Goal: Task Accomplishment & Management: Complete application form

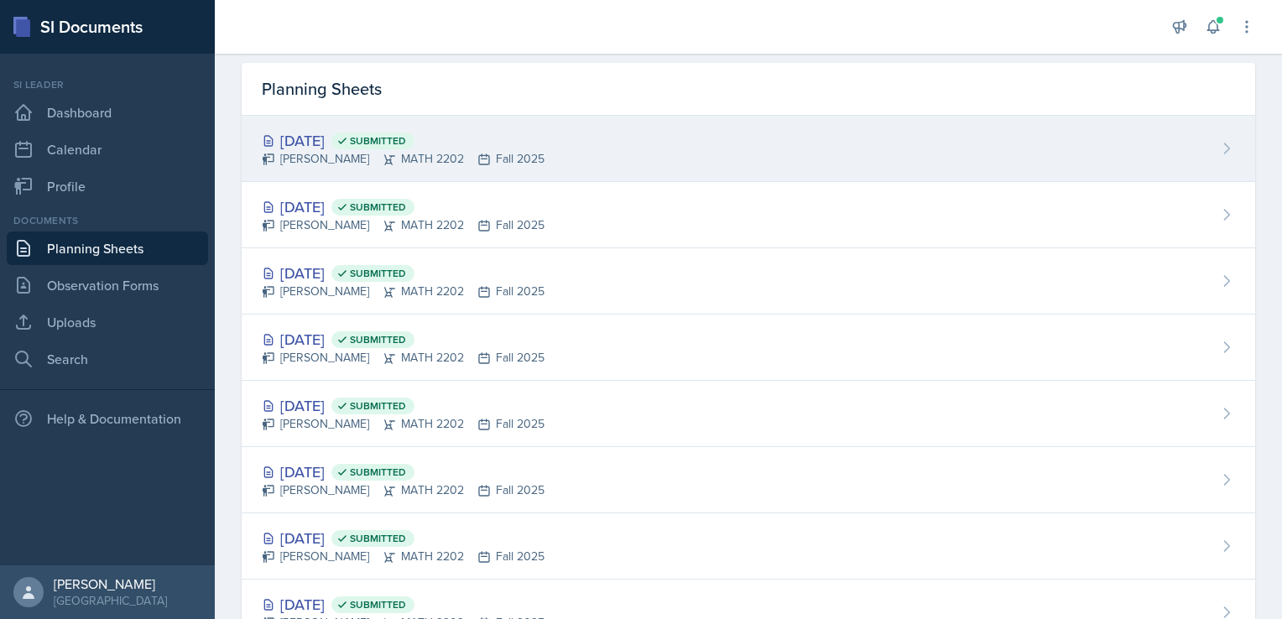
scroll to position [50, 0]
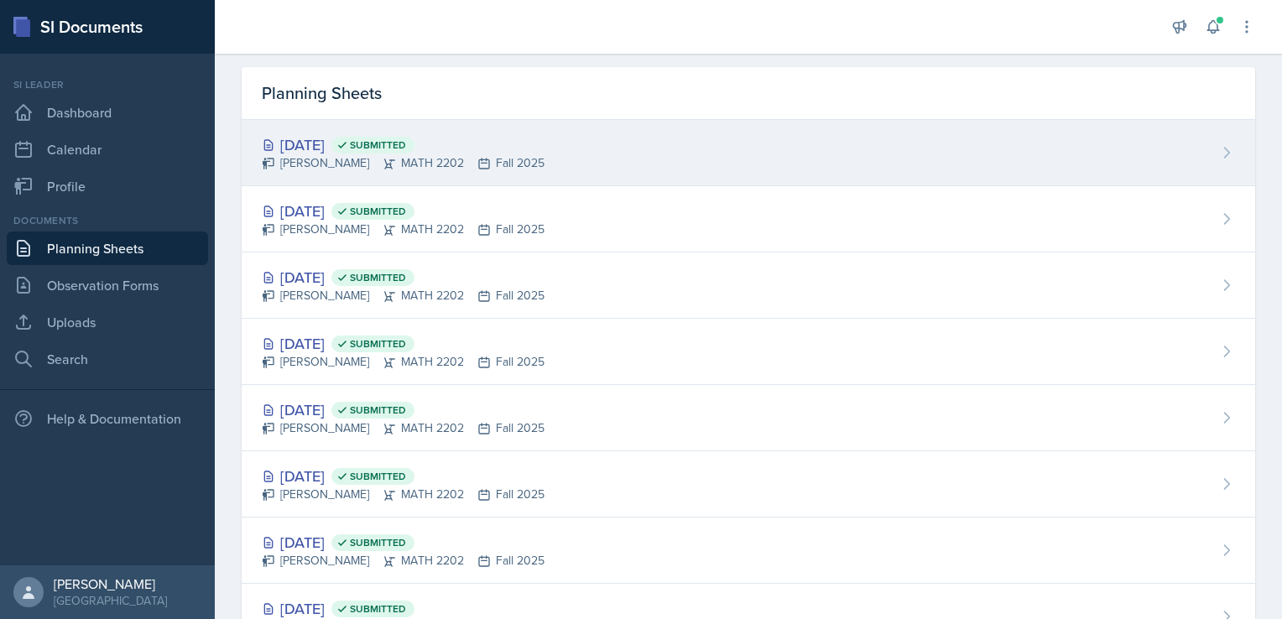
click at [346, 148] on div "[DATE] Submitted" at bounding box center [403, 144] width 283 height 23
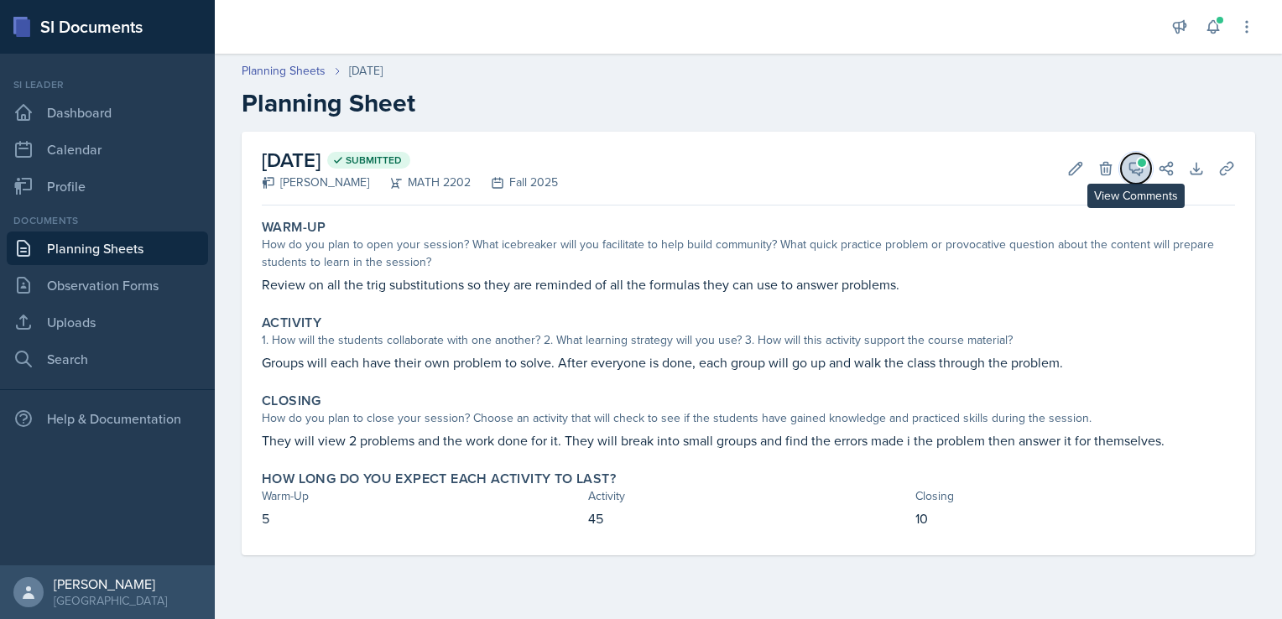
click at [1135, 167] on icon at bounding box center [1136, 168] width 17 height 17
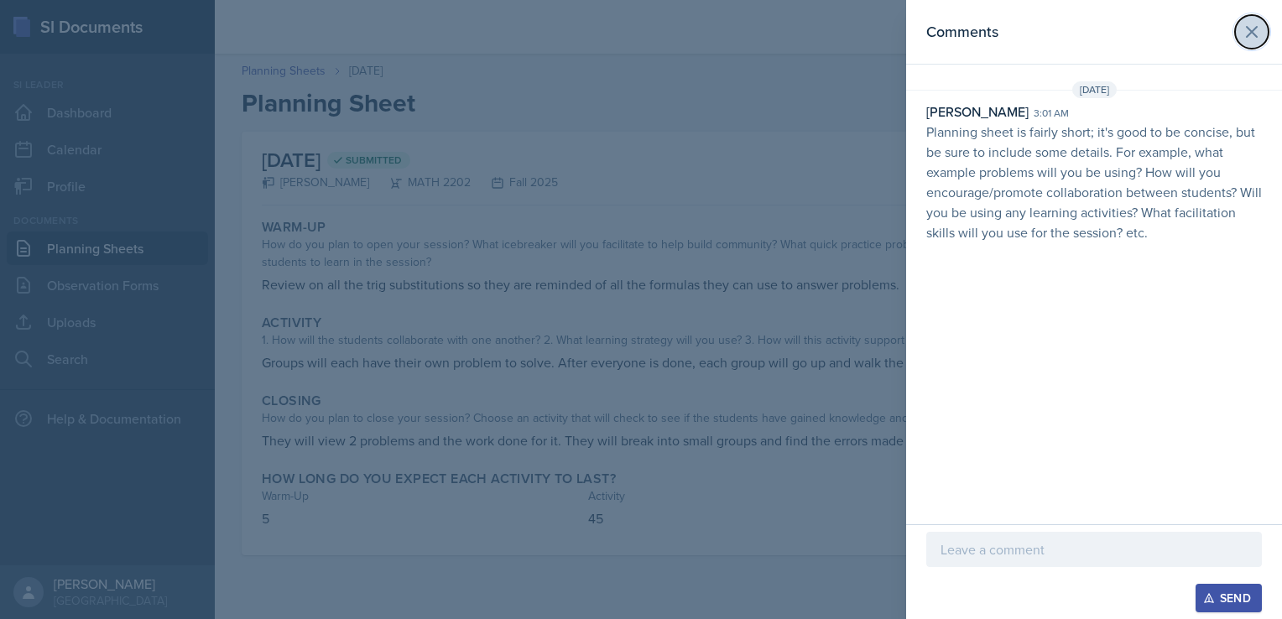
click at [1251, 24] on icon at bounding box center [1252, 32] width 20 height 20
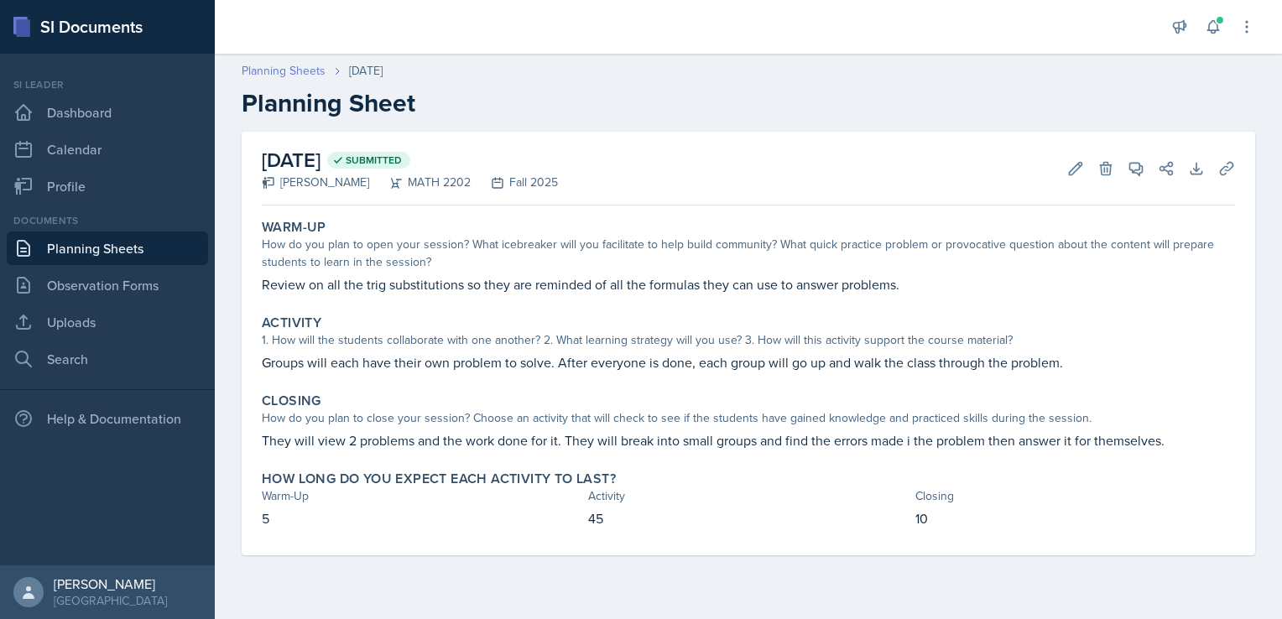
click at [287, 72] on link "Planning Sheets" at bounding box center [284, 71] width 84 height 18
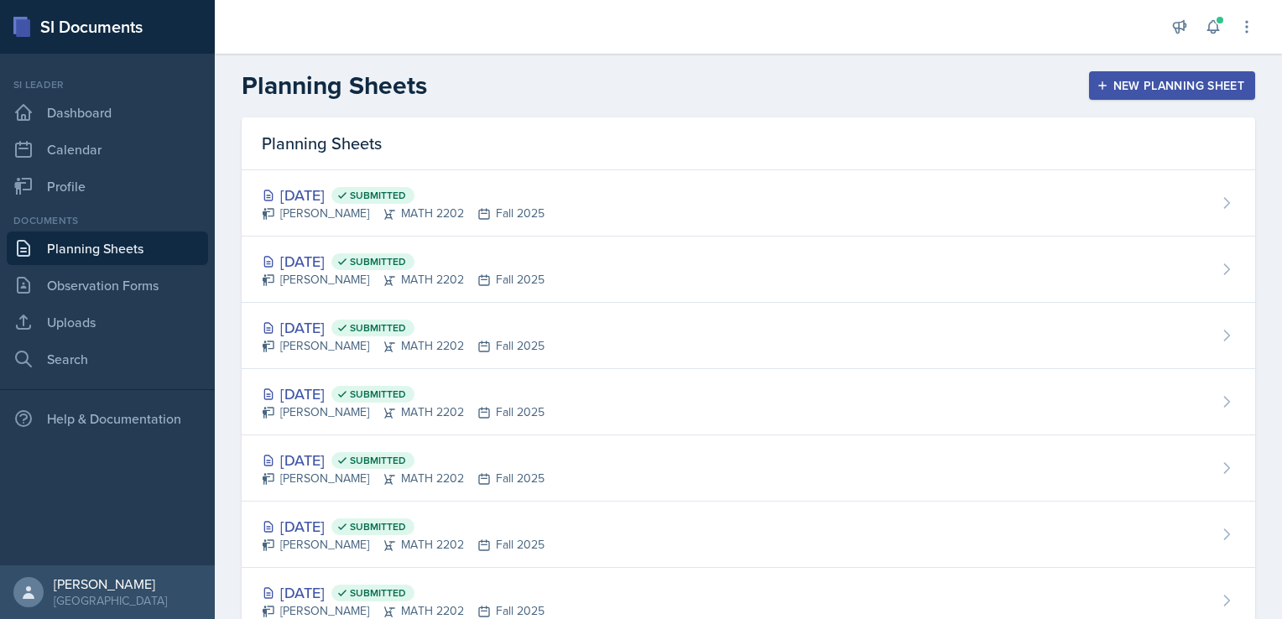
click at [1153, 83] on div "New Planning Sheet" at bounding box center [1172, 85] width 144 height 13
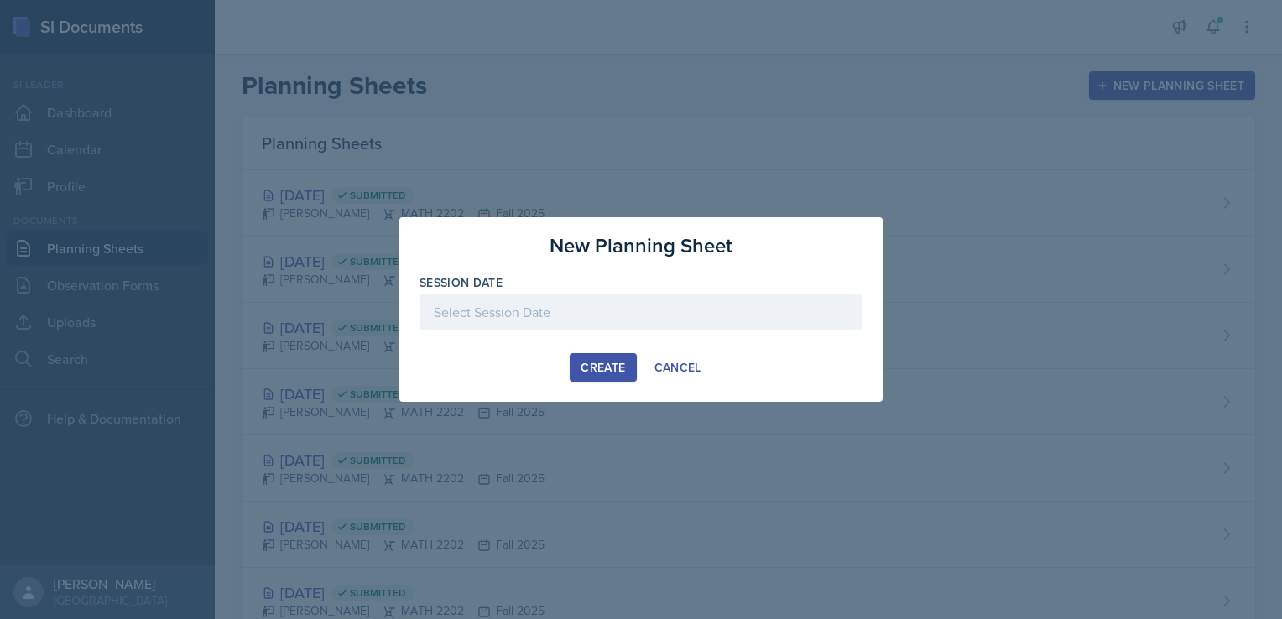
click at [555, 311] on div at bounding box center [641, 312] width 443 height 35
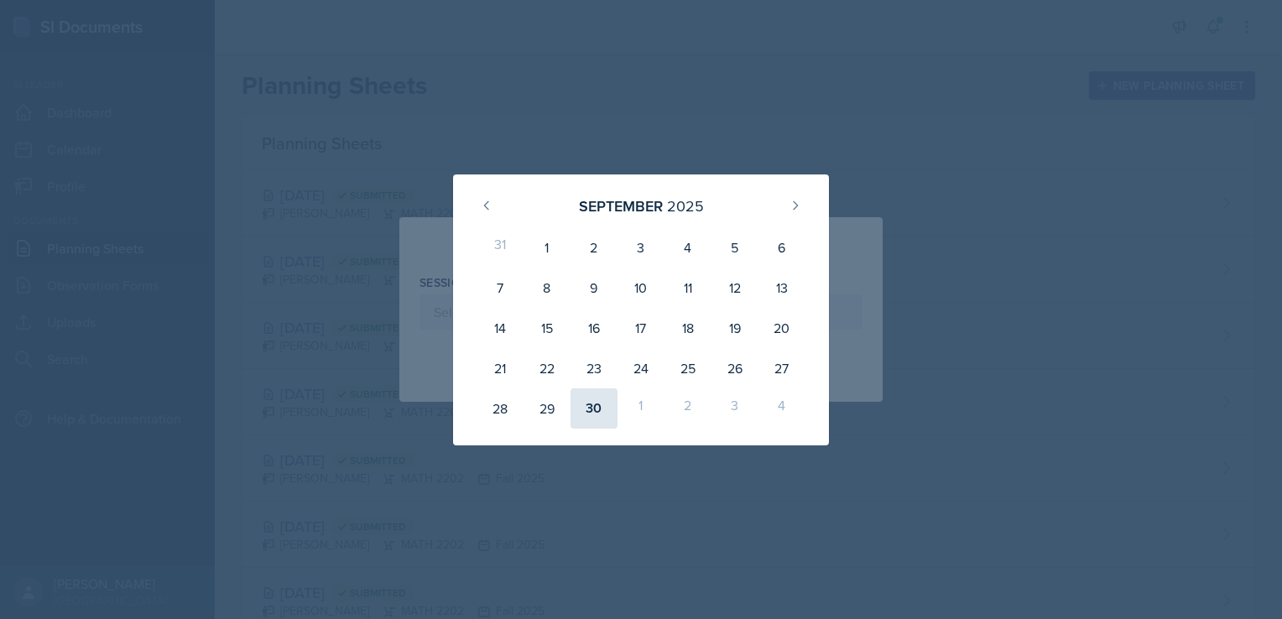
click at [594, 404] on div "30" at bounding box center [594, 409] width 47 height 40
type input "[DATE]"
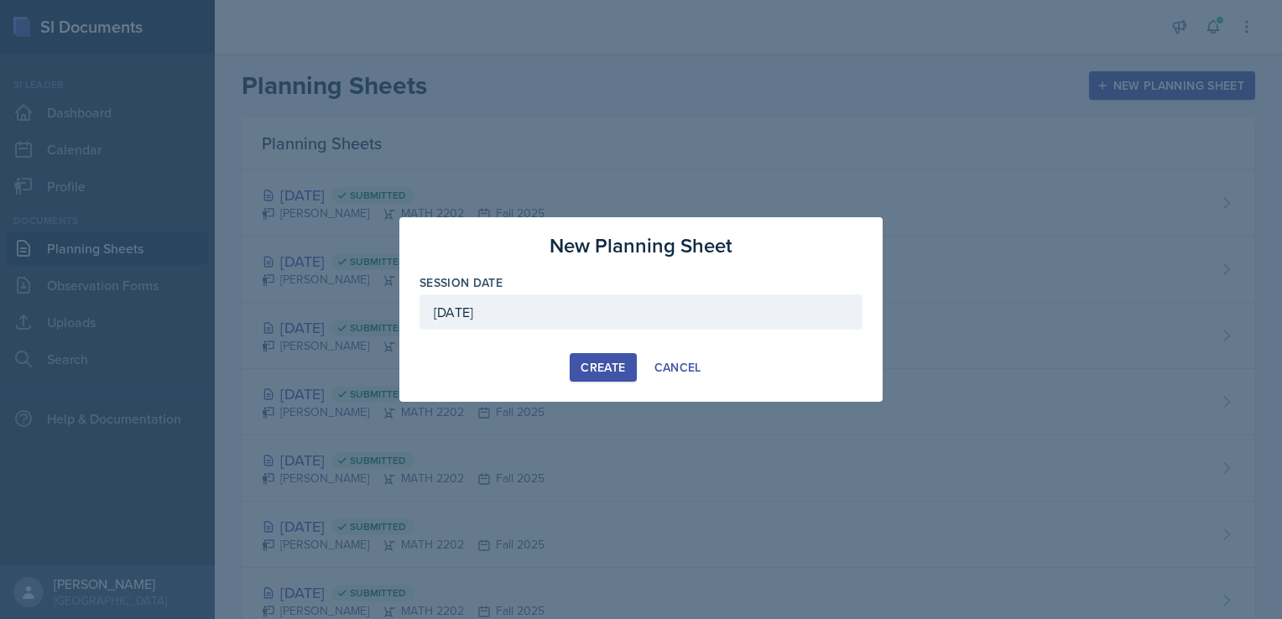
click at [599, 368] on div "Create" at bounding box center [603, 367] width 44 height 13
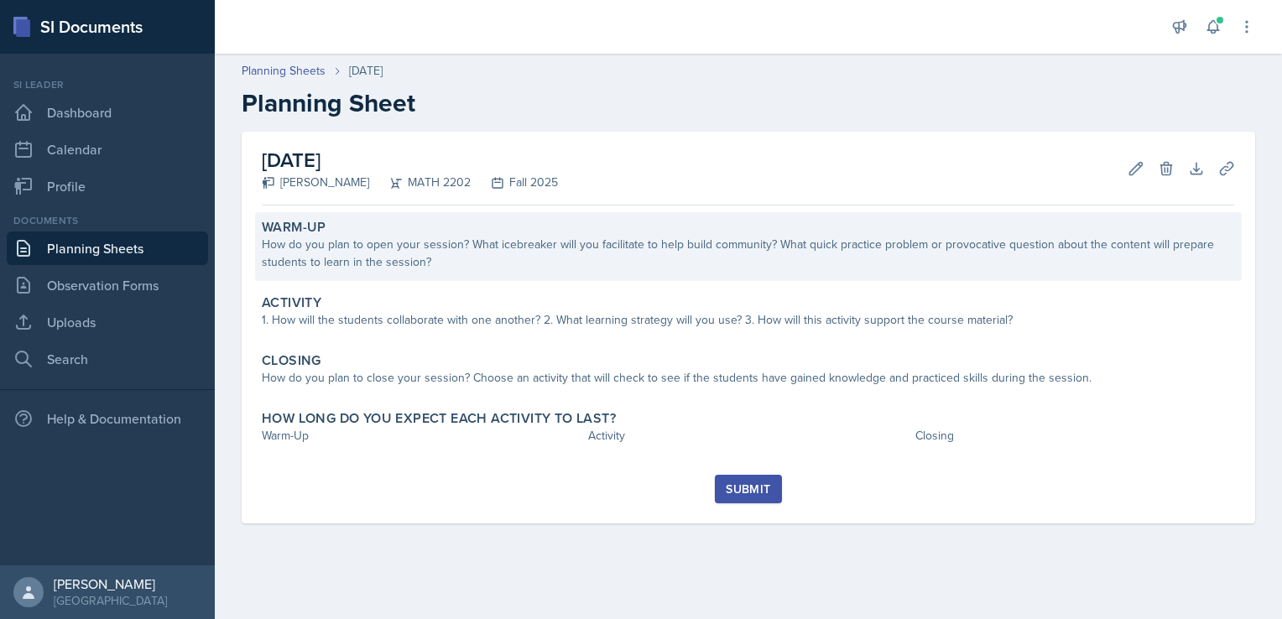
click at [546, 250] on div "How do you plan to open your session? What icebreaker will you facilitate to he…" at bounding box center [748, 253] width 973 height 35
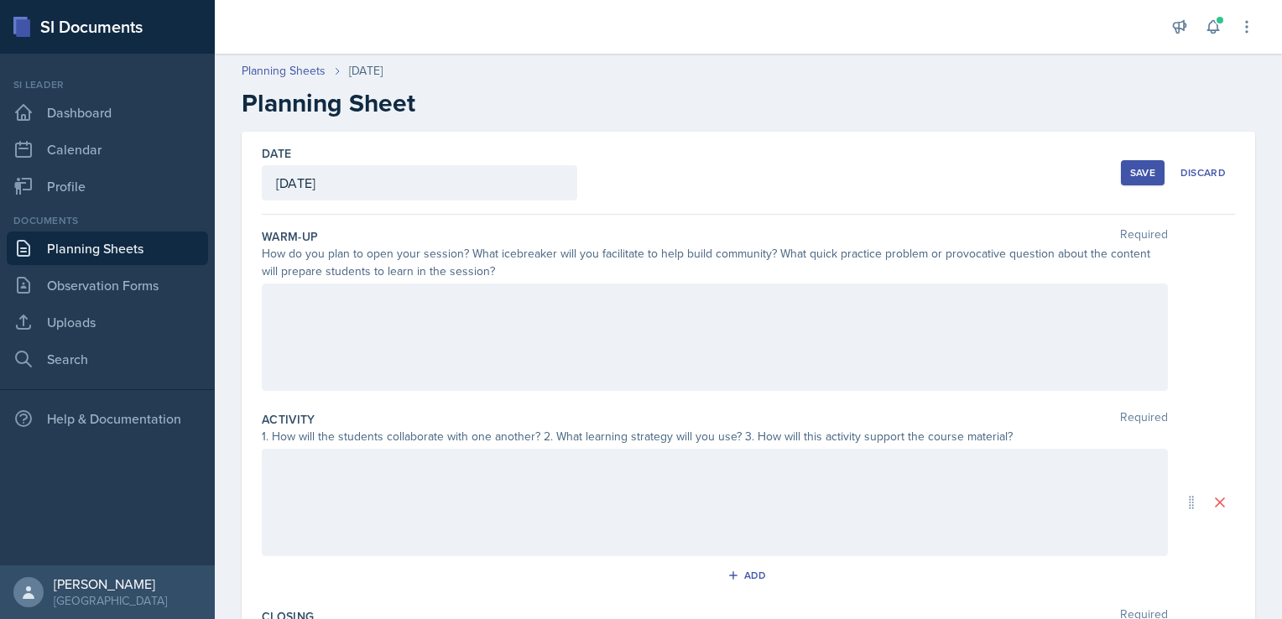
click at [509, 316] on div at bounding box center [715, 337] width 906 height 107
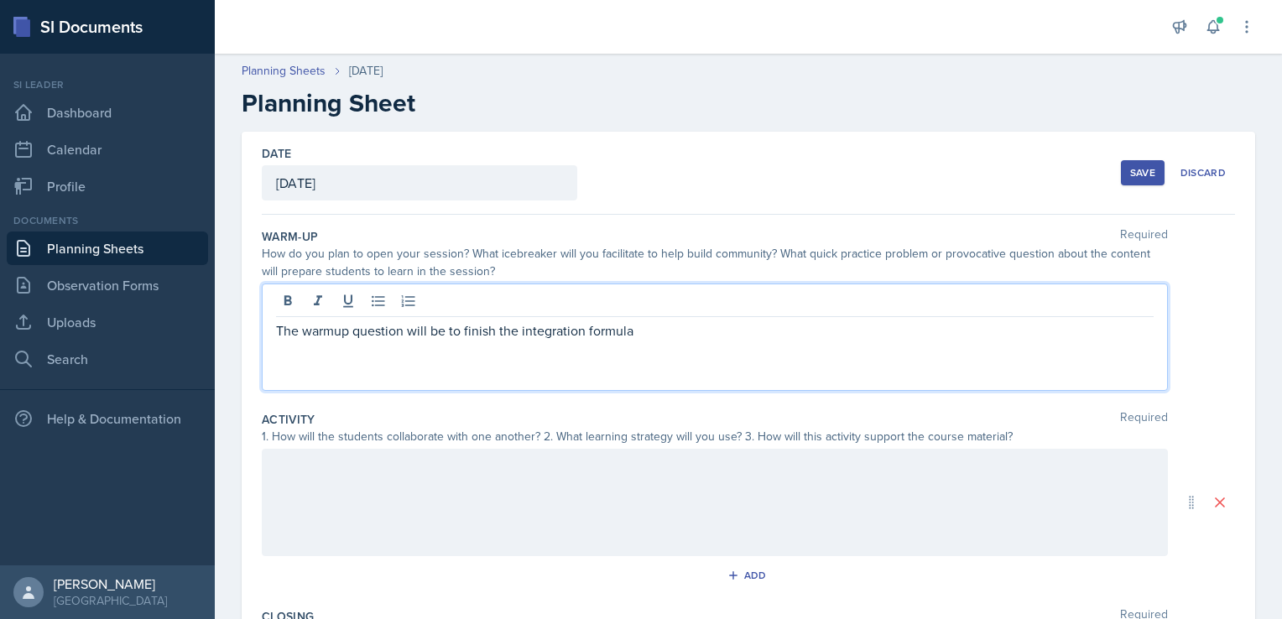
click at [668, 331] on p "The warmup question will be to finish the integration formula" at bounding box center [715, 331] width 878 height 20
click at [314, 331] on p "The warmup question will be to finish the integration formulas presented" at bounding box center [715, 331] width 878 height 20
click at [732, 331] on p "The warm-up question will be to finish the integration formulas presented" at bounding box center [715, 331] width 878 height 20
click at [976, 332] on p "The warm-up question will be to finish the integration formulas presented. This…" at bounding box center [715, 331] width 878 height 20
click at [1017, 326] on p "The warm-up question will be to finish the integration formulas presented. This…" at bounding box center [715, 331] width 878 height 20
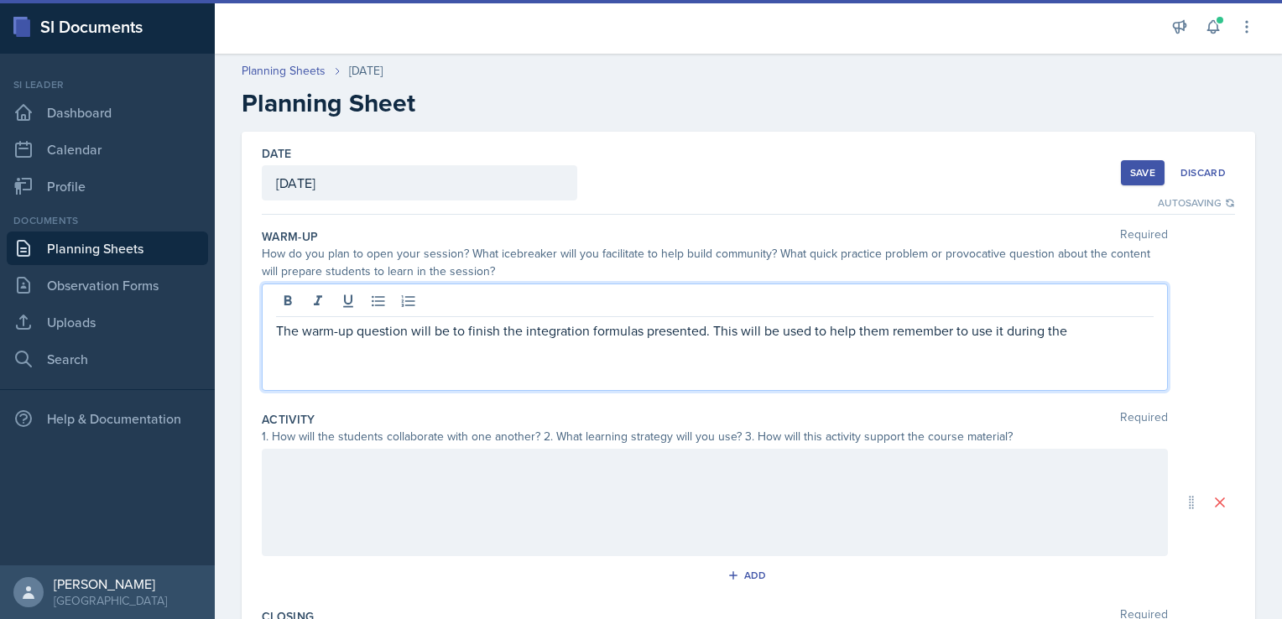
click at [1071, 331] on p "The warm-up question will be to finish the integration formulas presented. This…" at bounding box center [715, 331] width 878 height 20
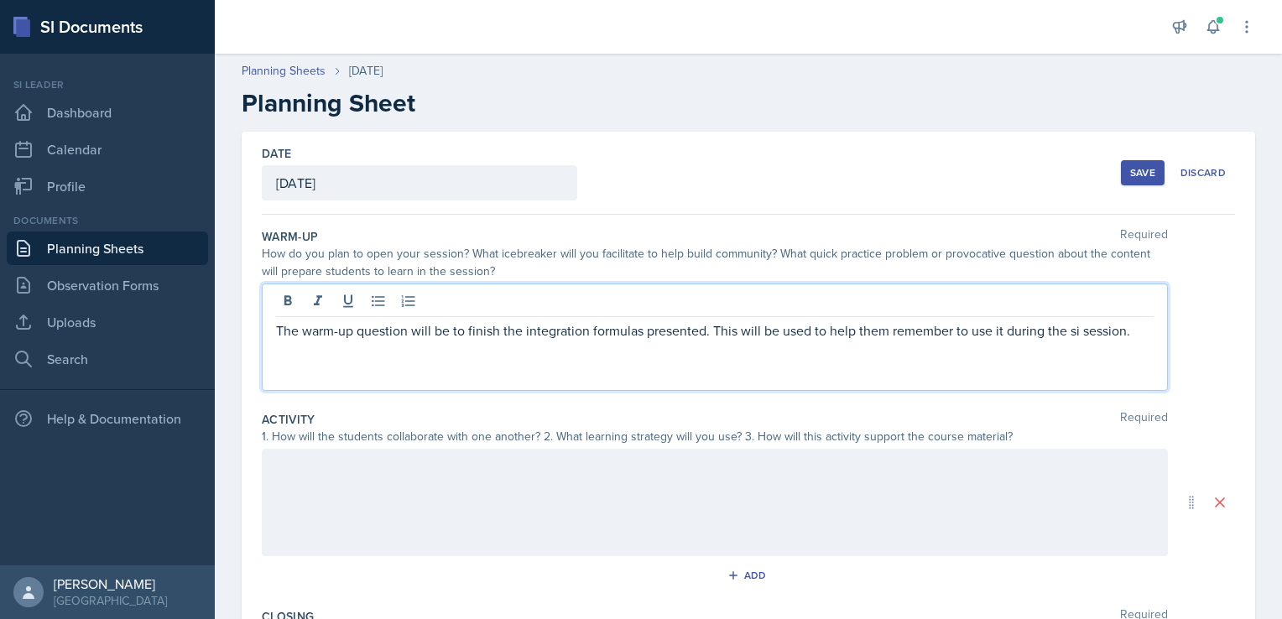
click at [349, 478] on div at bounding box center [715, 502] width 906 height 107
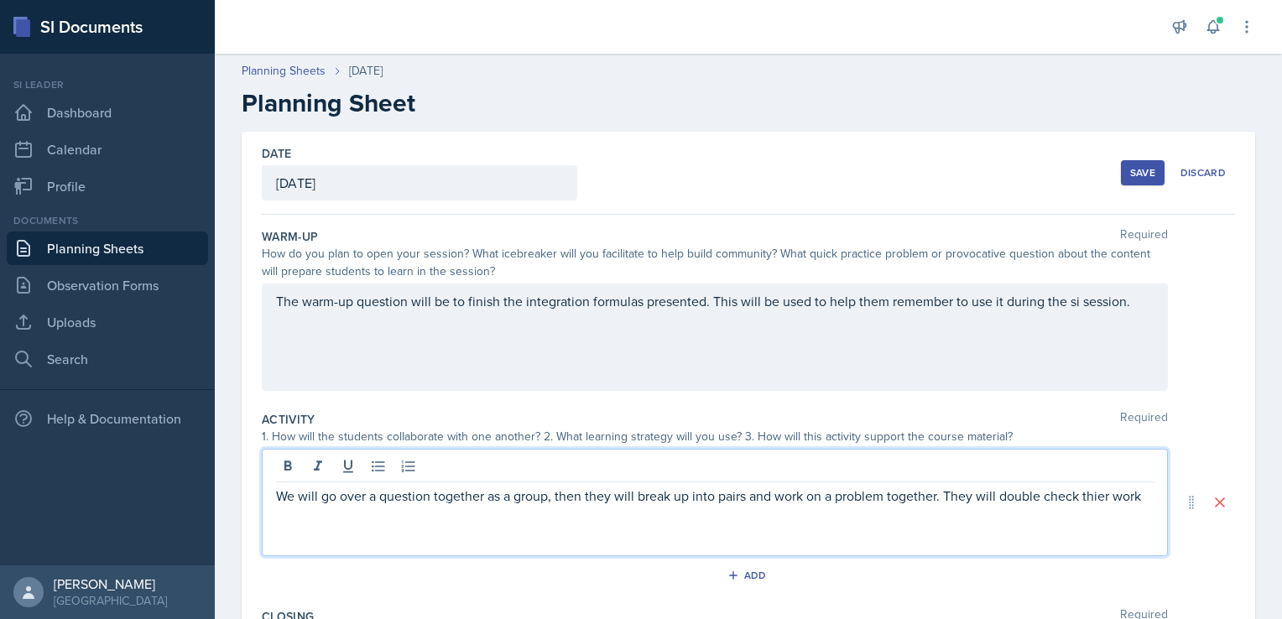
click at [1052, 498] on p "We will go over a question together as a group, then they will break up into pa…" at bounding box center [715, 496] width 878 height 20
click at [1082, 496] on p "We will go over a question together as a group, then they will break up into pa…" at bounding box center [715, 496] width 878 height 20
click at [1037, 506] on p "We will go over a question together as a group, then they will break up into pa…" at bounding box center [715, 496] width 878 height 20
click at [1041, 492] on p "We will go over a question together as a group, then they will break up into pa…" at bounding box center [715, 496] width 878 height 20
click at [335, 506] on p "We will go over a question together as a group, then they will break up into pa…" at bounding box center [715, 496] width 878 height 20
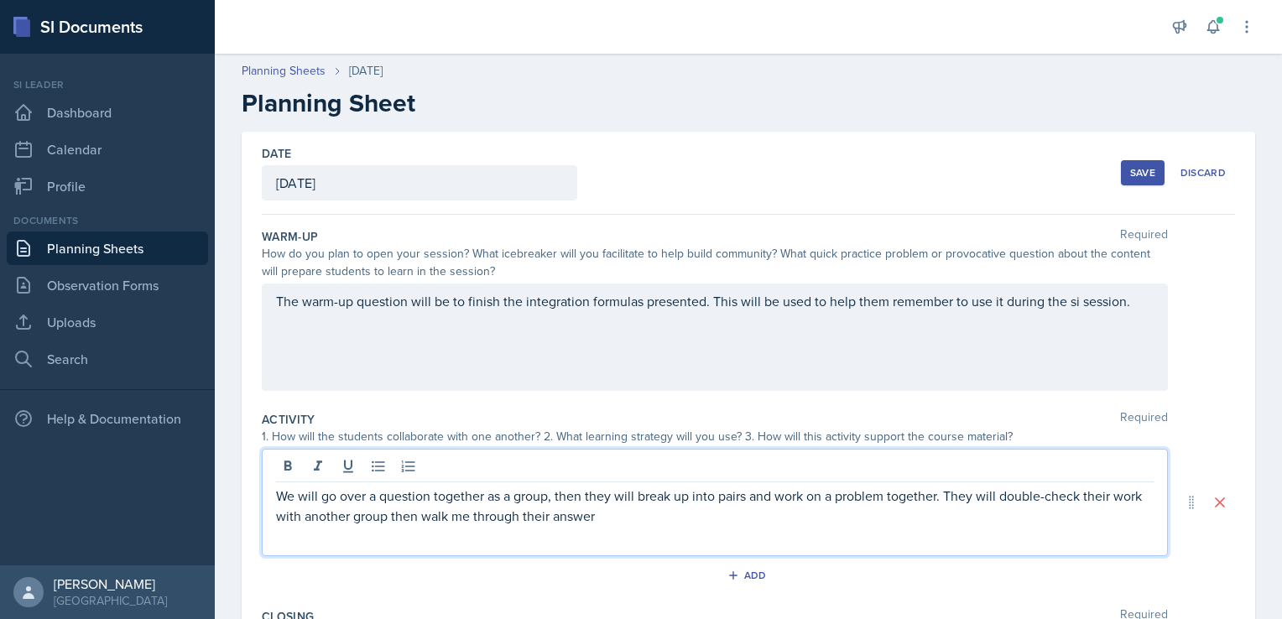
click at [436, 519] on p "We will go over a question together as a group, then they will break up into pa…" at bounding box center [715, 506] width 878 height 40
click at [638, 514] on p "We will go over a question together as a group, then they will break up into pa…" at bounding box center [715, 506] width 878 height 40
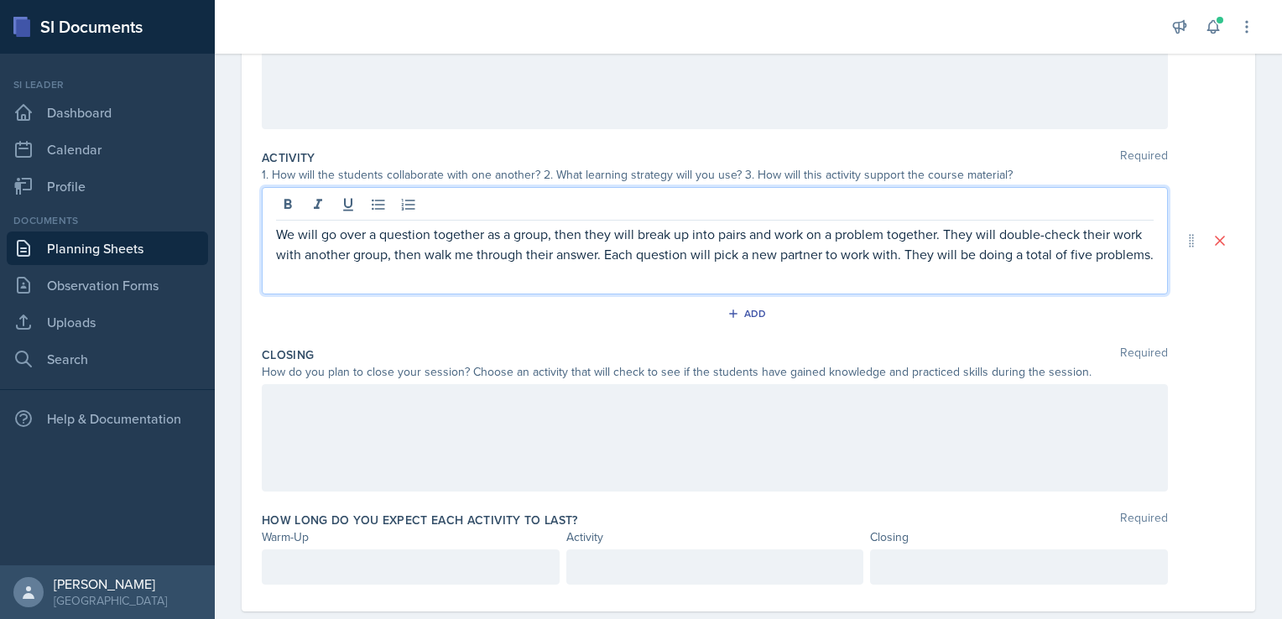
scroll to position [291, 0]
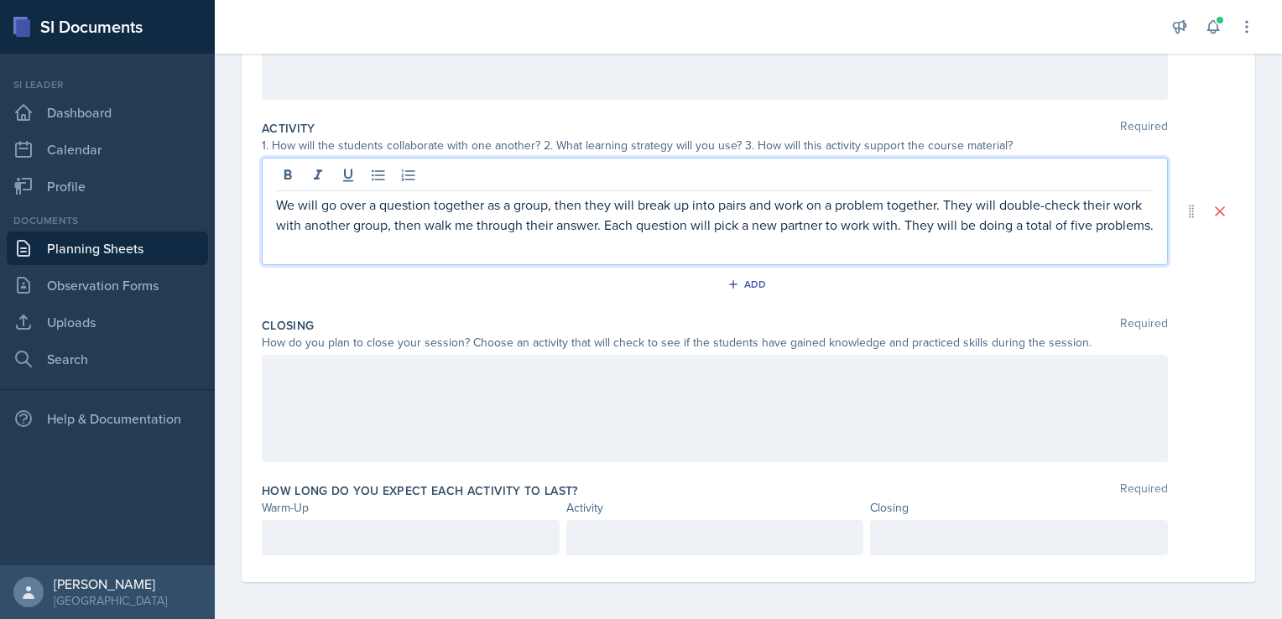
click at [311, 383] on p at bounding box center [715, 373] width 878 height 20
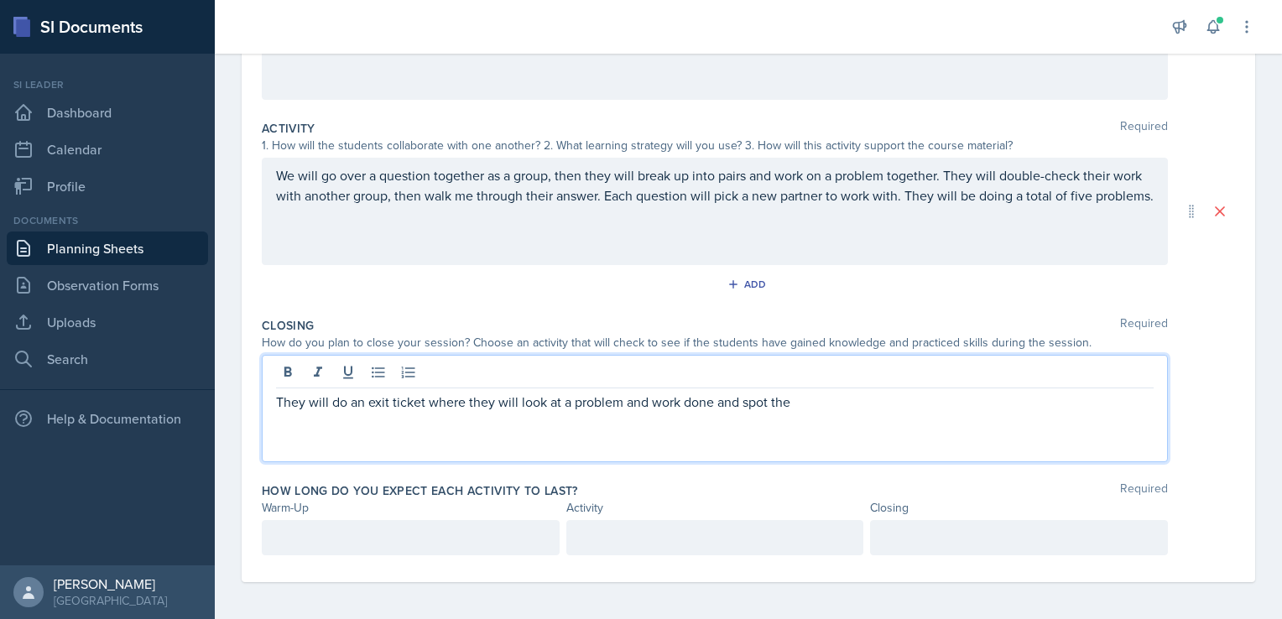
click at [798, 403] on p "They will do an exit ticket where they will look at a problem and work done and…" at bounding box center [715, 402] width 878 height 20
click at [673, 402] on p "They will do an exit ticket where they will look at a problem and work done and…" at bounding box center [715, 402] width 878 height 20
click at [755, 397] on p "They will do an exit ticket where they will look at a problem and the work done…" at bounding box center [715, 412] width 878 height 40
click at [573, 404] on p "They will do an exit ticket where they will look at a problem and the work done…" at bounding box center [715, 412] width 878 height 40
click at [795, 403] on p "They will do an exit ticket where they will look at a two problems and the work…" at bounding box center [715, 412] width 878 height 40
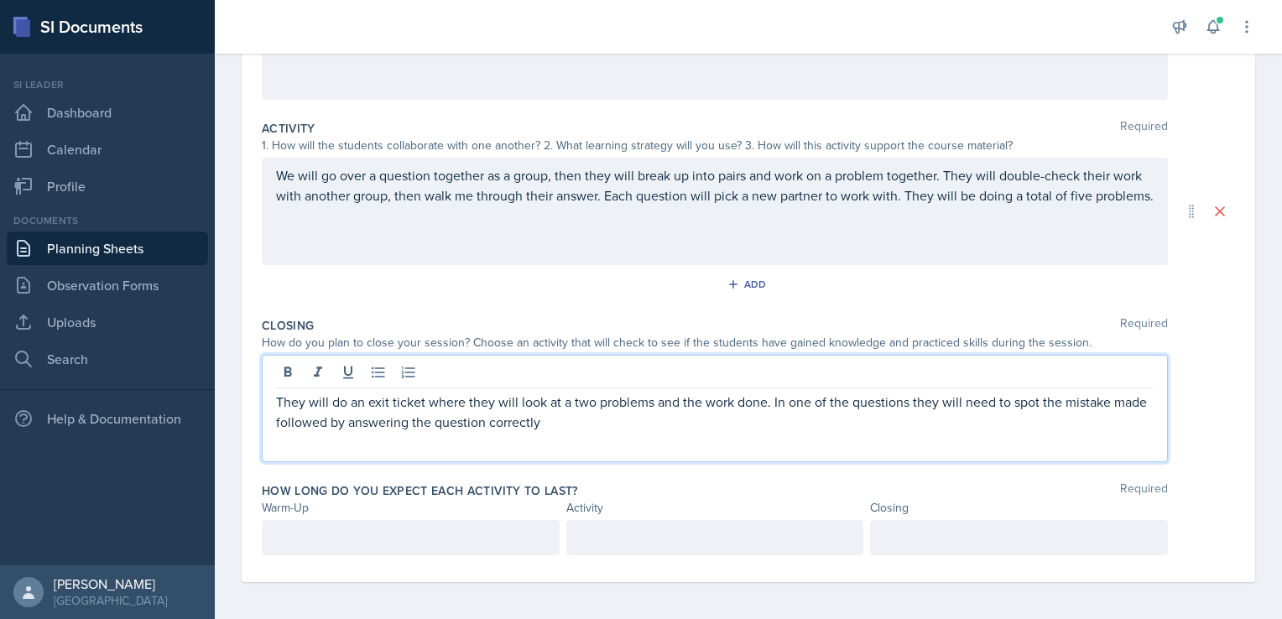
click at [276, 423] on p "They will do an exit ticket where they will look at a two problems and the work…" at bounding box center [715, 412] width 878 height 40
click at [594, 426] on p "They will do an exit ticket where they will look at a two problems and the work…" at bounding box center [715, 412] width 878 height 40
click at [810, 401] on p "They will do an exit ticket where they will look at a two problems and the work…" at bounding box center [715, 412] width 878 height 40
click at [859, 394] on p "They will do an exit ticket where they will look at a two problems and the work…" at bounding box center [715, 412] width 878 height 40
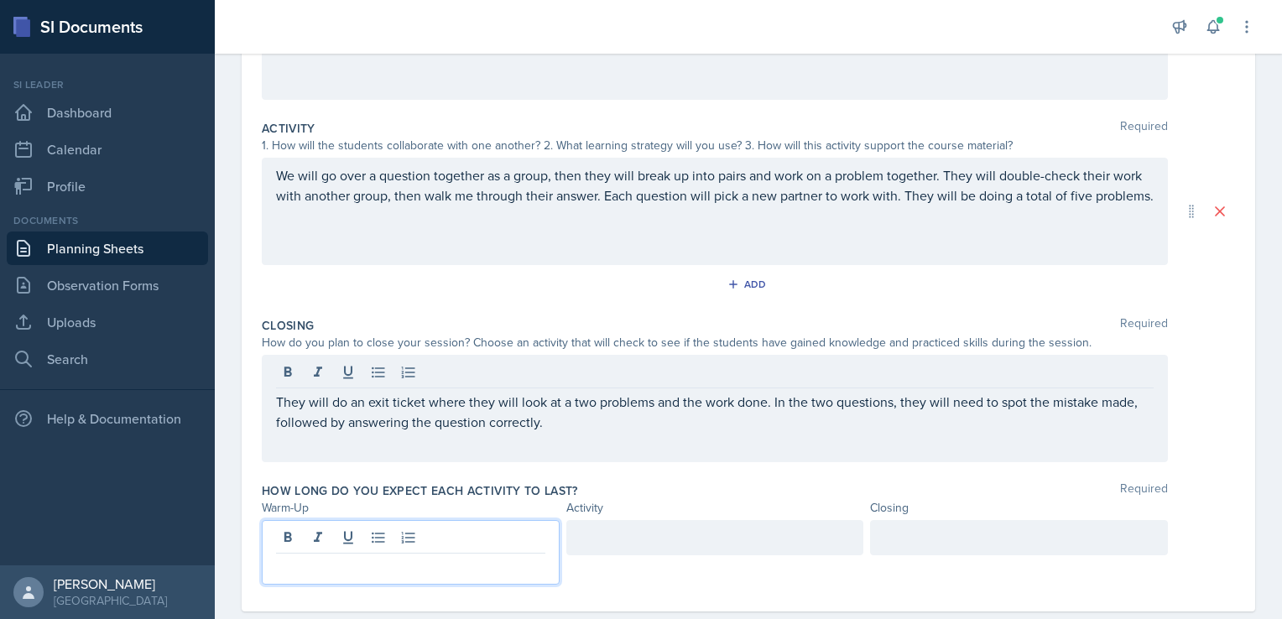
click at [297, 541] on div at bounding box center [411, 552] width 298 height 65
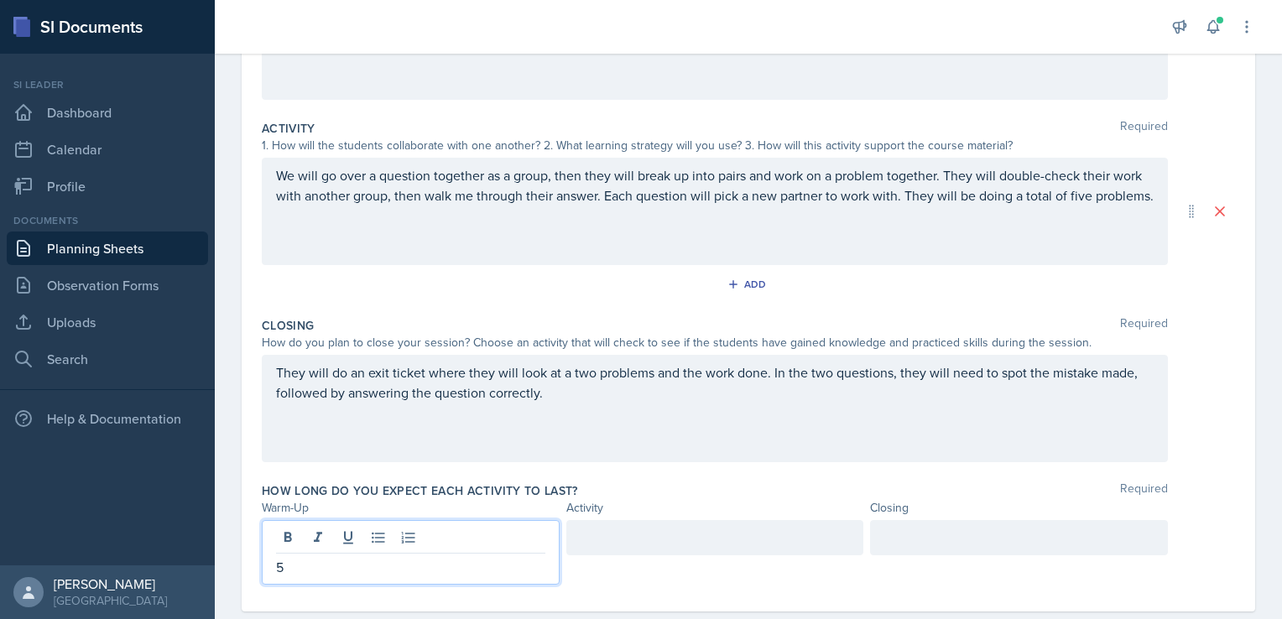
click at [929, 531] on div at bounding box center [1019, 537] width 298 height 35
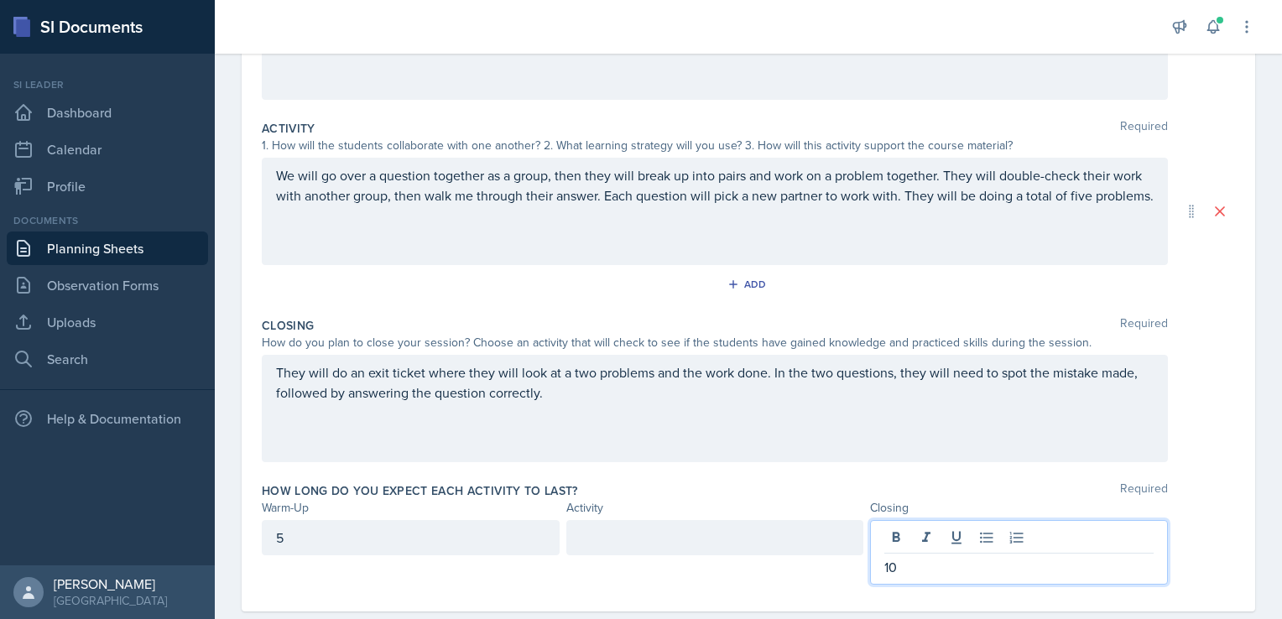
click at [637, 539] on div at bounding box center [715, 537] width 298 height 35
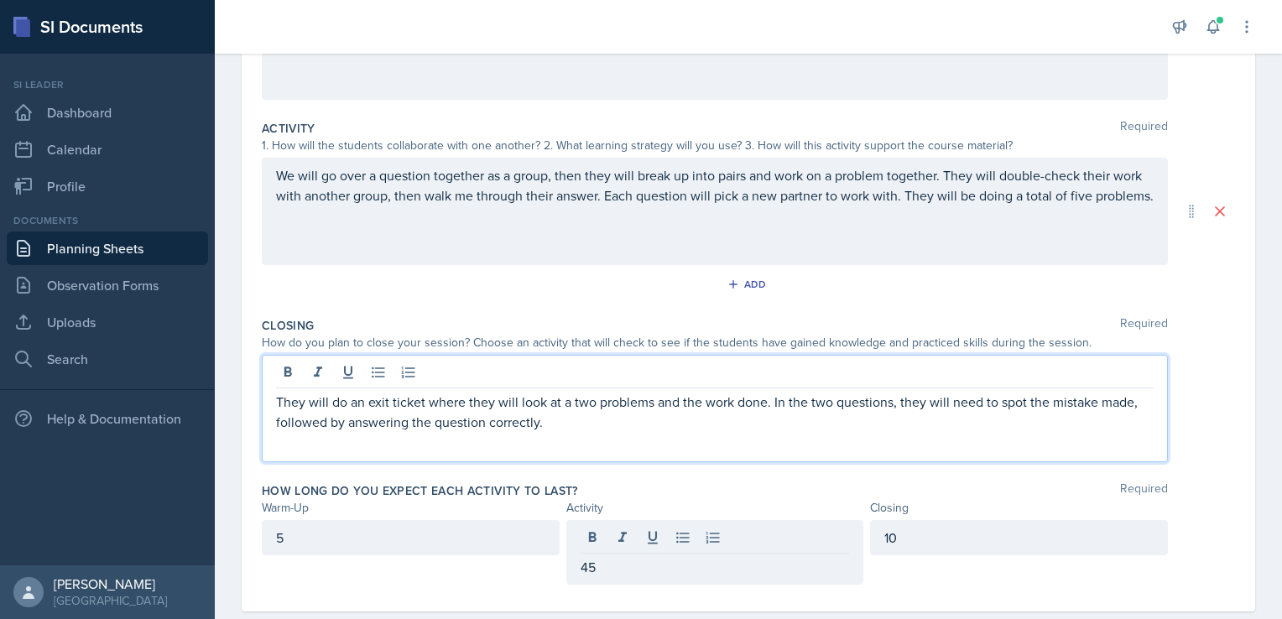
click at [588, 374] on div "They will do an exit ticket where they will look at a two problems and the work…" at bounding box center [715, 408] width 906 height 107
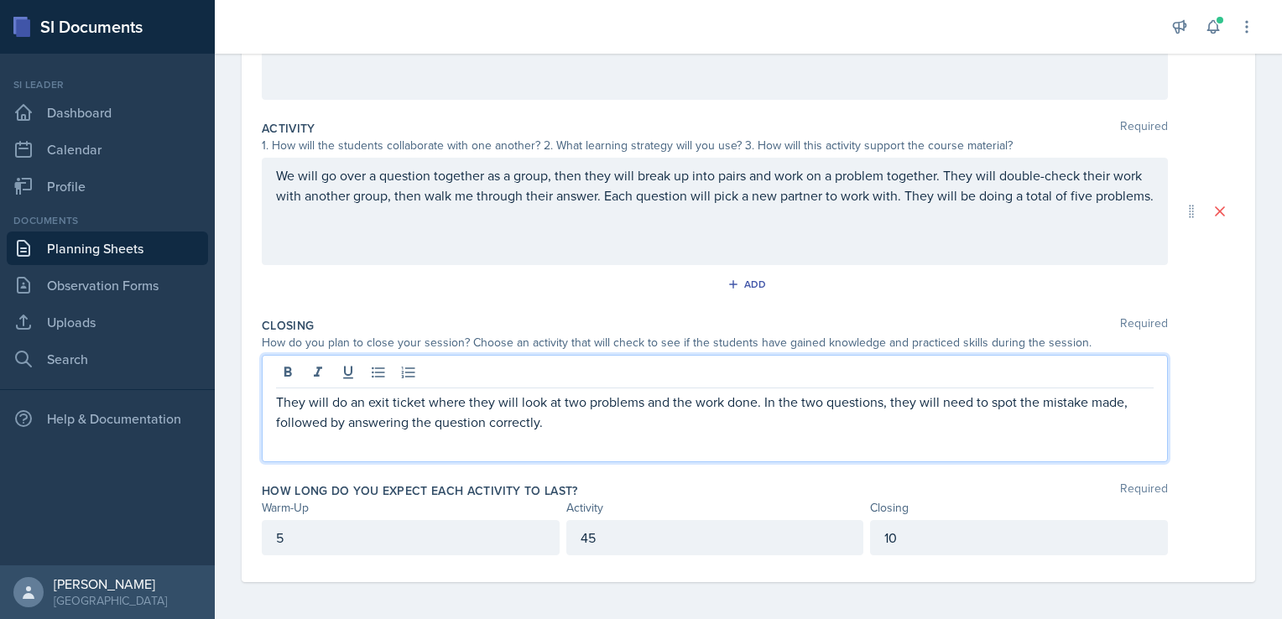
click at [342, 421] on p "They will do an exit ticket where they will look at two problems and the work d…" at bounding box center [715, 412] width 878 height 40
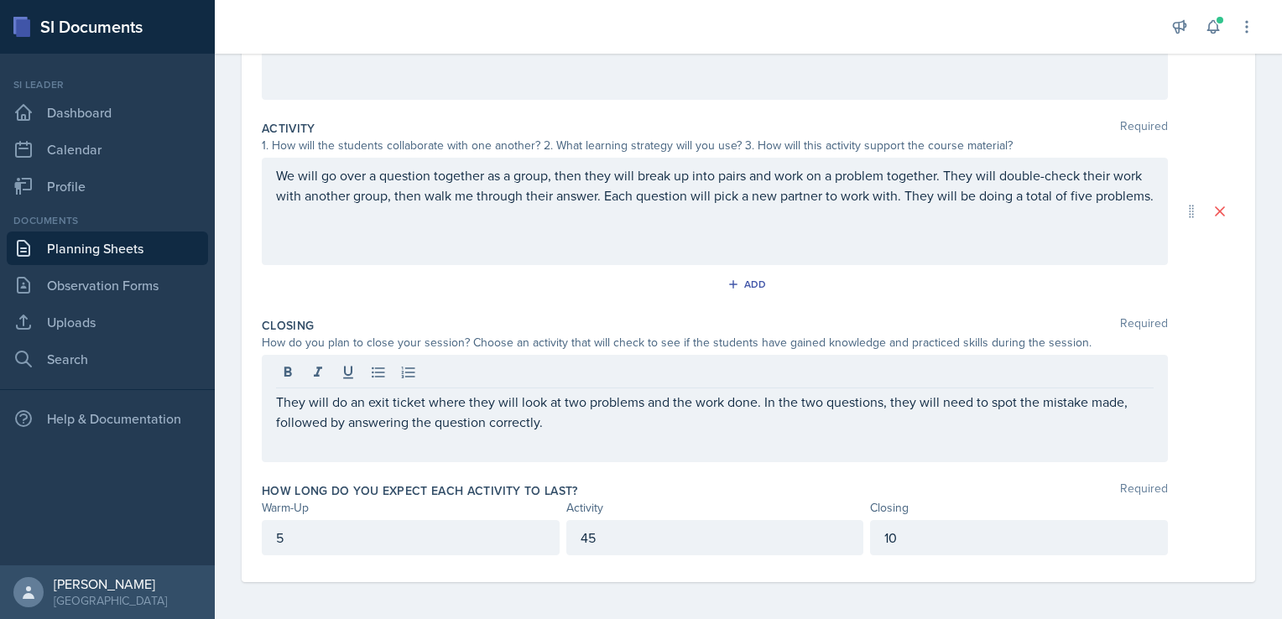
click at [558, 431] on div "They will do an exit ticket where they will look at two problems and the work d…" at bounding box center [715, 408] width 906 height 107
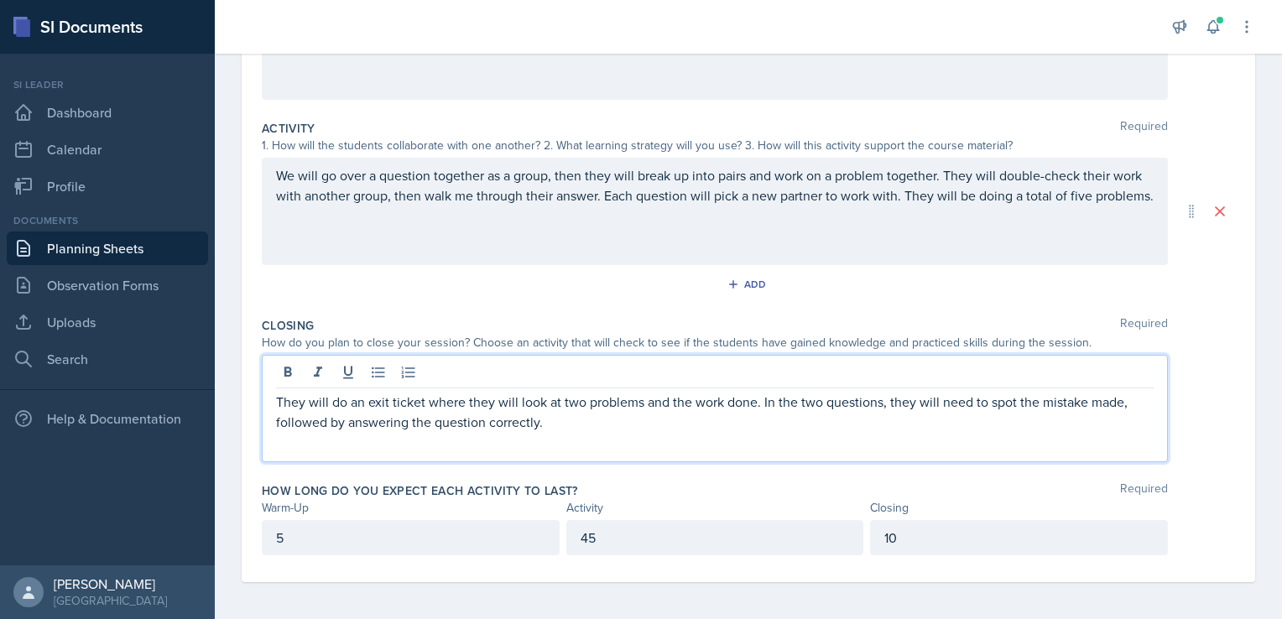
click at [564, 427] on p "They will do an exit ticket where they will look at two problems and the work d…" at bounding box center [715, 412] width 878 height 40
click at [360, 412] on p "They will do an exit ticket where they will look at two problems and the work d…" at bounding box center [715, 412] width 878 height 40
click at [697, 421] on p "They will do an exit ticket where they will look at two problems and the work d…" at bounding box center [715, 412] width 878 height 40
click at [510, 406] on p "They will do an exit ticket where they will look at two problems and the work d…" at bounding box center [715, 412] width 878 height 40
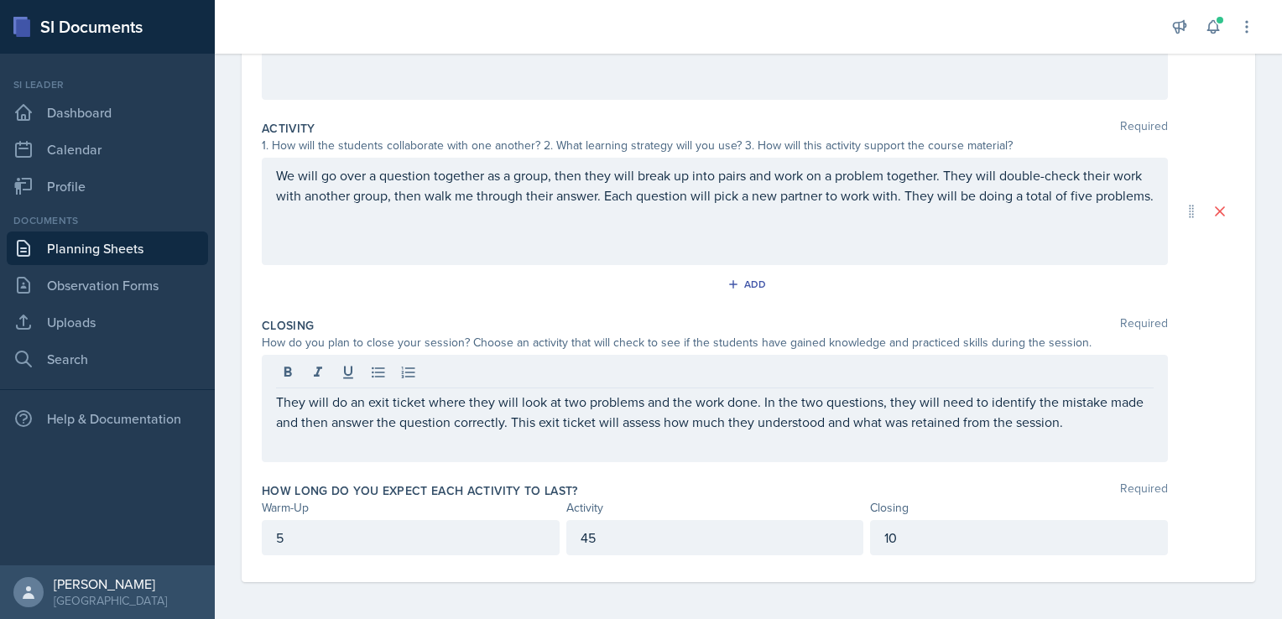
click at [621, 461] on div "They will do an exit ticket where they will look at two problems and the work d…" at bounding box center [715, 408] width 906 height 107
click at [660, 447] on div "They will do an exit ticket where they will look at two problems and the work d…" at bounding box center [715, 408] width 906 height 107
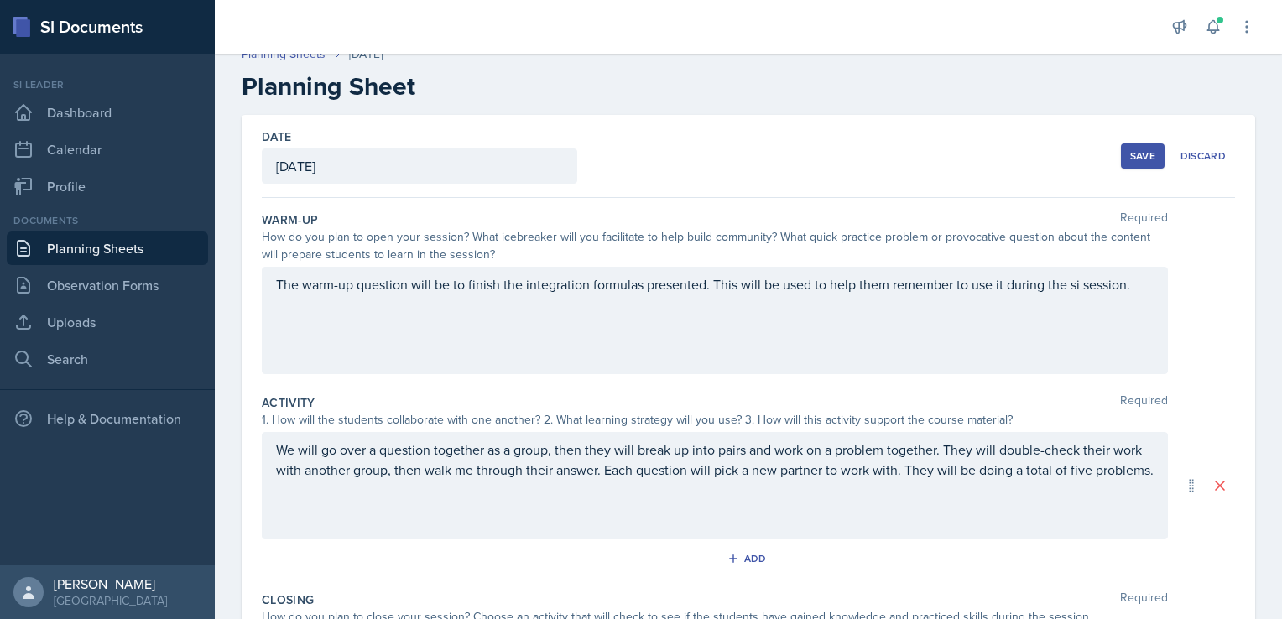
scroll to position [0, 0]
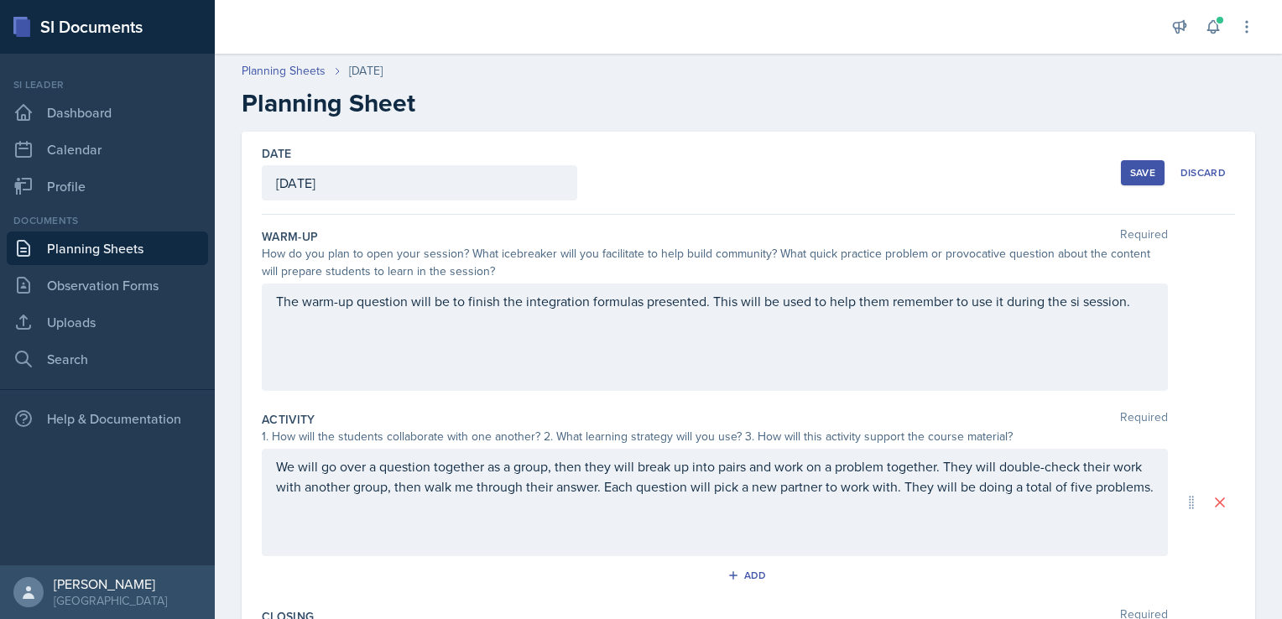
click at [1131, 168] on div "Save" at bounding box center [1142, 172] width 25 height 13
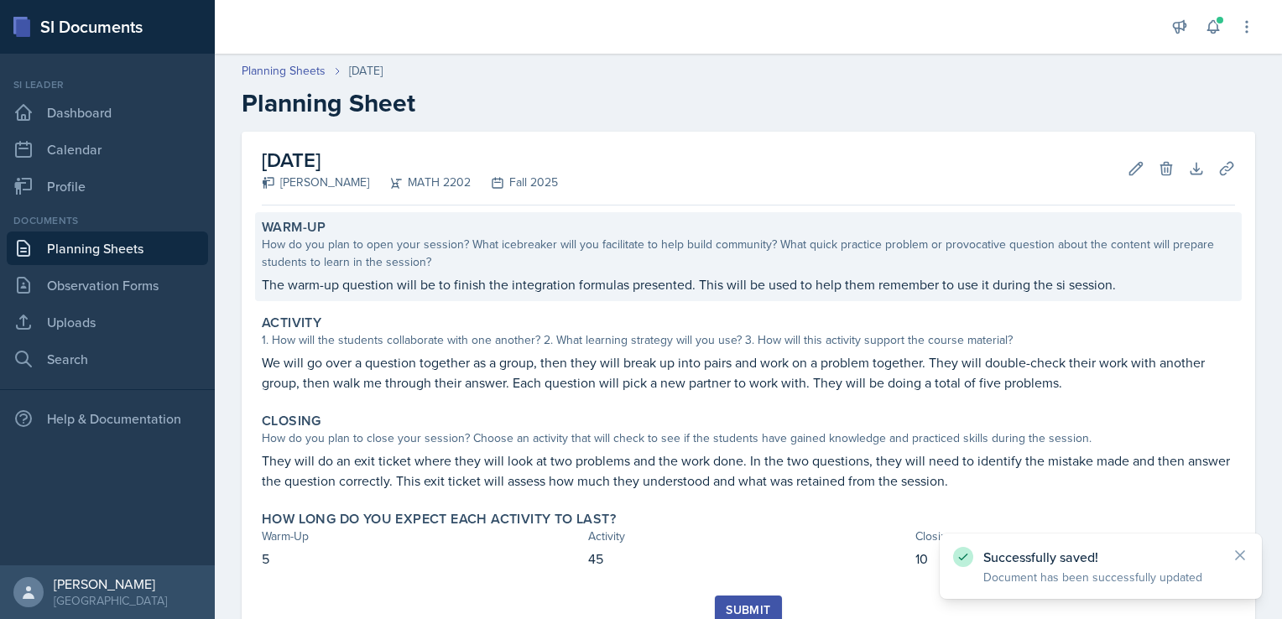
click at [981, 279] on p "The warm-up question will be to finish the integration formulas presented. This…" at bounding box center [748, 284] width 973 height 20
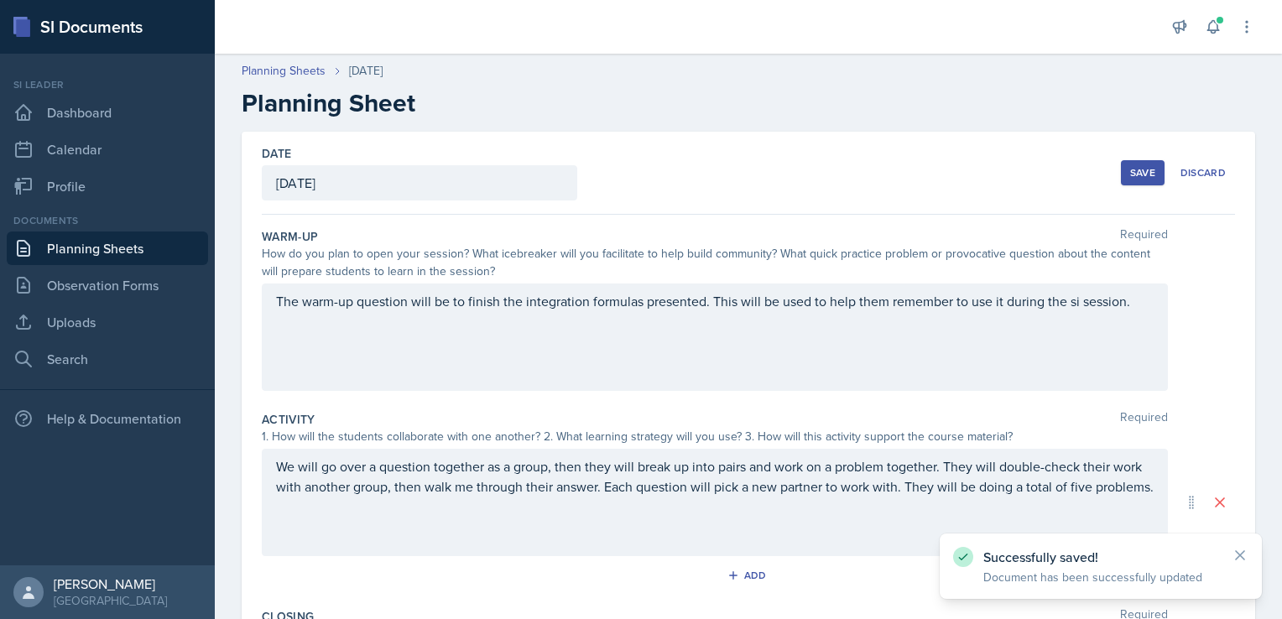
click at [997, 305] on div "The warm-up question will be to finish the integration formulas presented. This…" at bounding box center [715, 337] width 906 height 107
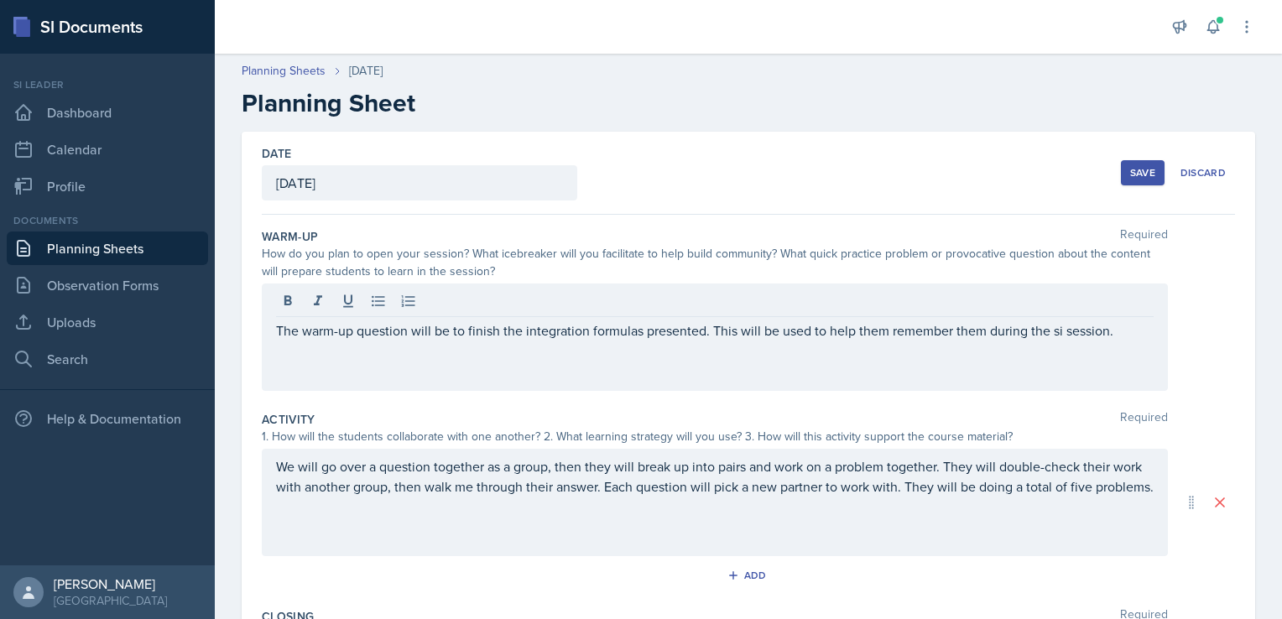
click at [1128, 183] on button "Save" at bounding box center [1143, 172] width 44 height 25
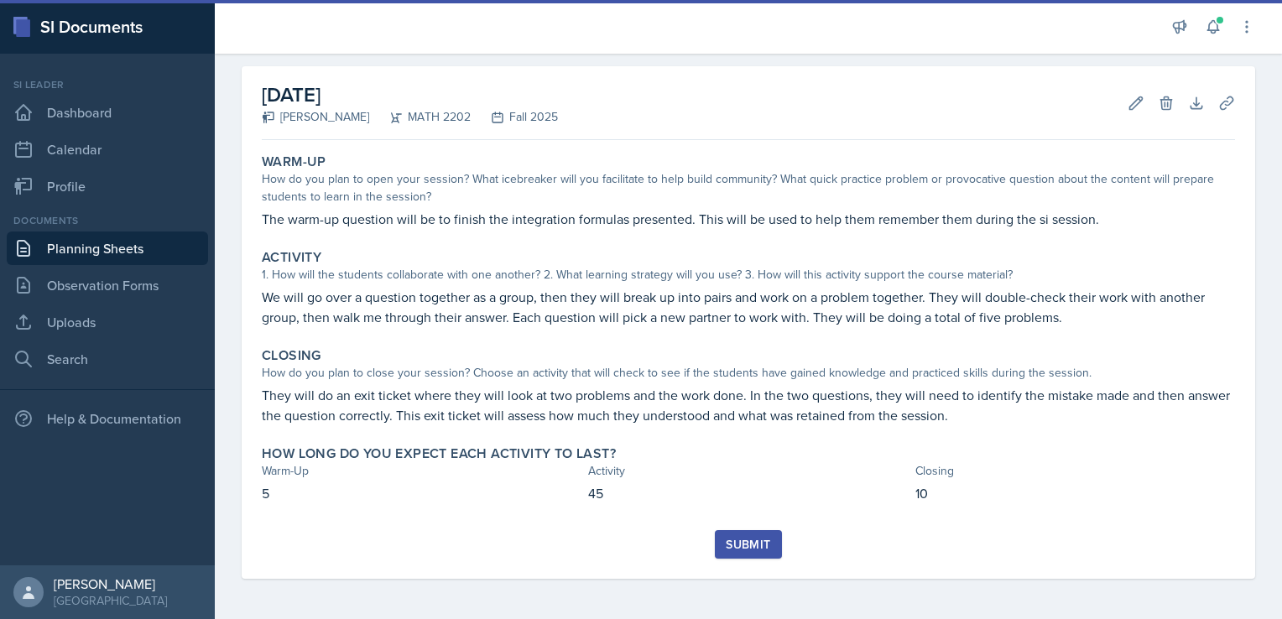
scroll to position [64, 0]
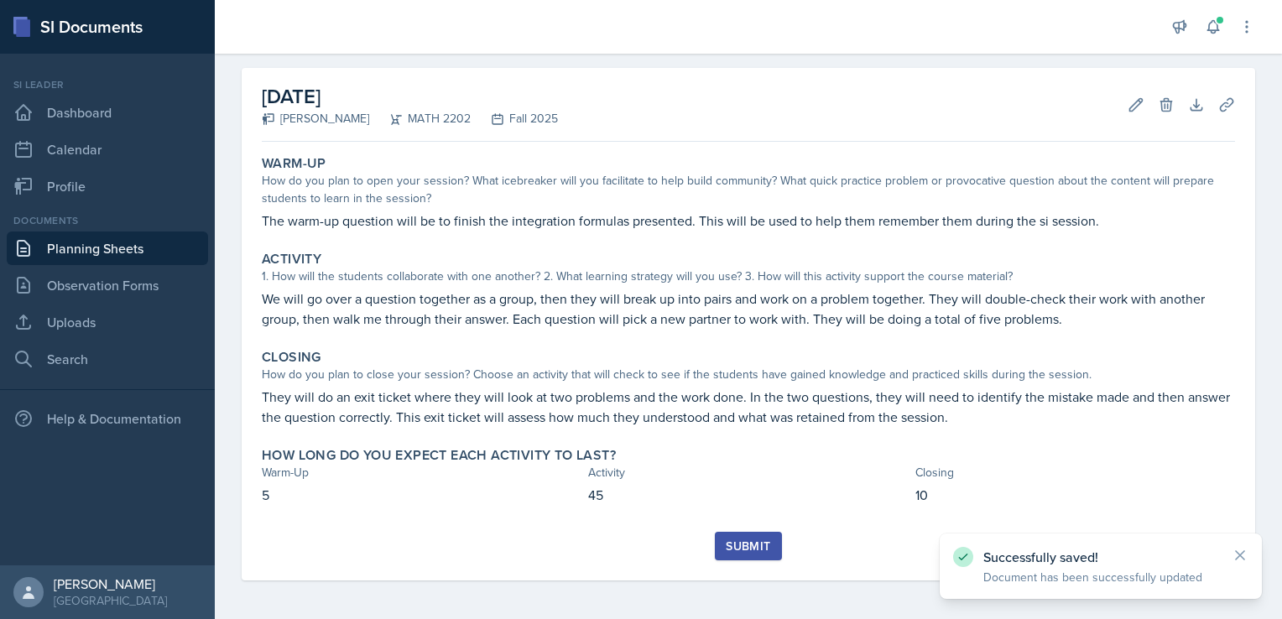
click at [736, 548] on div "Submit" at bounding box center [748, 546] width 44 height 13
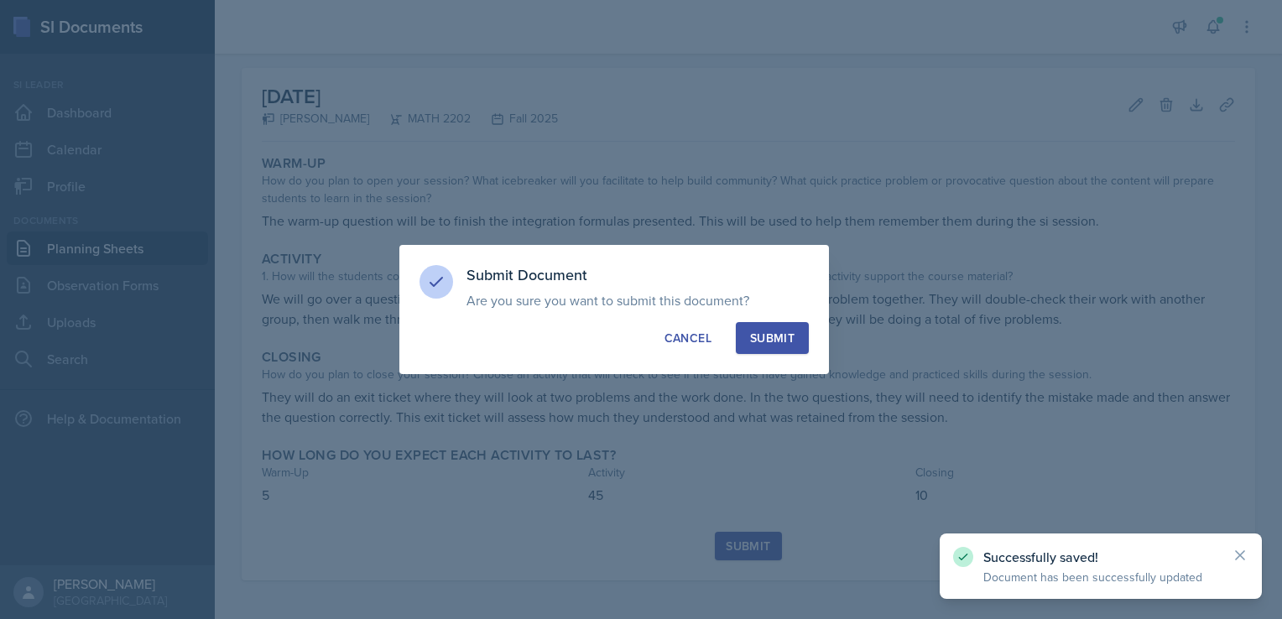
click at [782, 338] on div "Submit" at bounding box center [772, 338] width 44 height 17
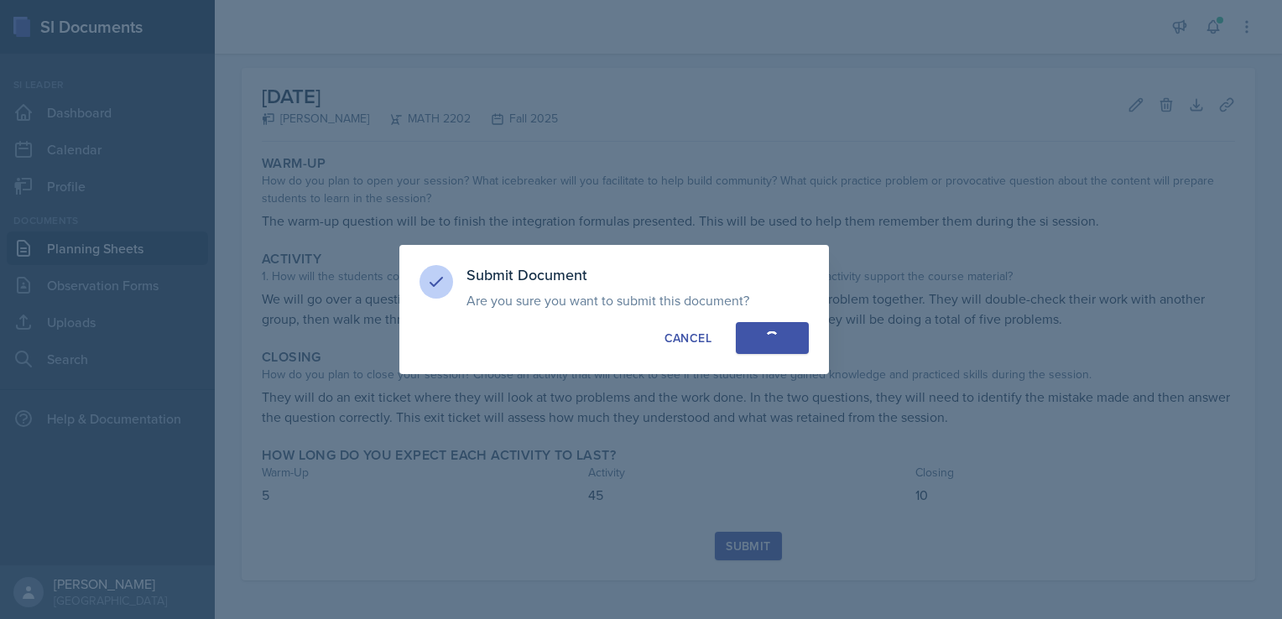
scroll to position [16, 0]
